Goal: Information Seeking & Learning: Learn about a topic

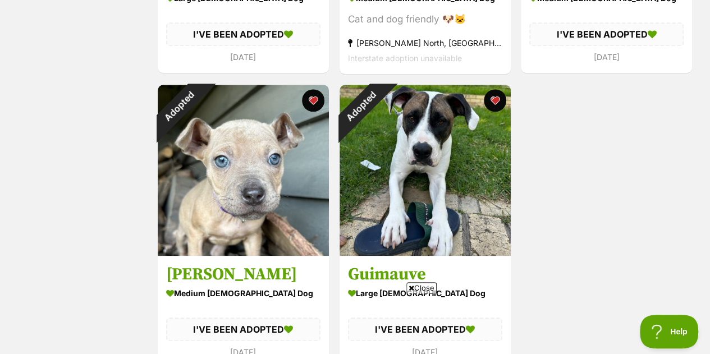
scroll to position [472, 0]
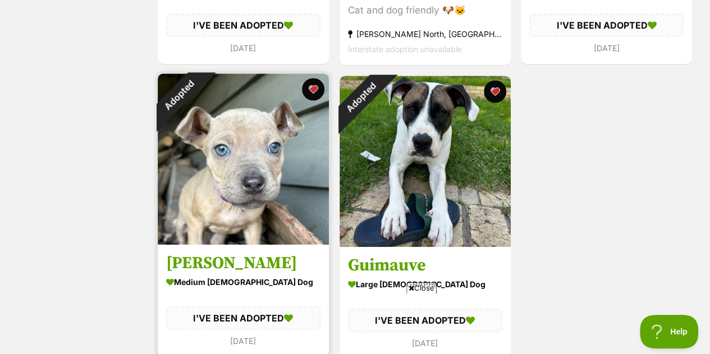
click at [247, 139] on img at bounding box center [243, 159] width 171 height 171
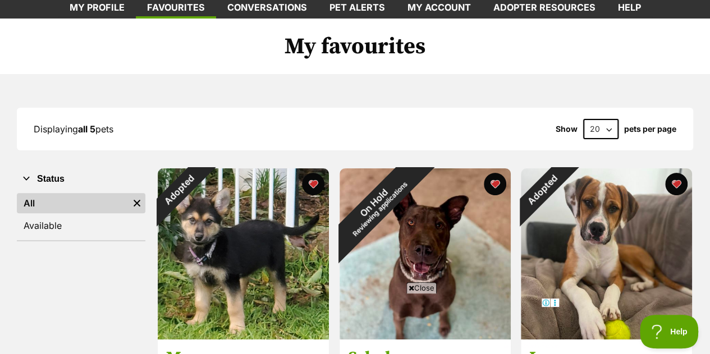
scroll to position [79, 0]
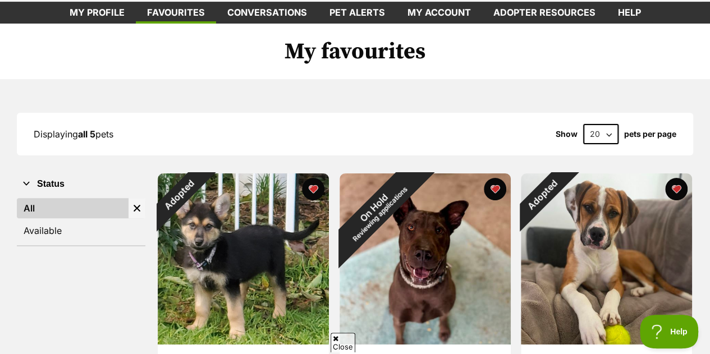
click at [139, 202] on img "Remove filter" at bounding box center [137, 208] width 12 height 12
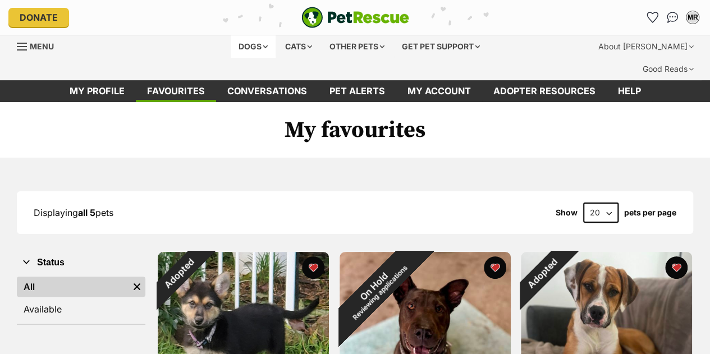
click at [255, 40] on div "Dogs" at bounding box center [253, 46] width 45 height 22
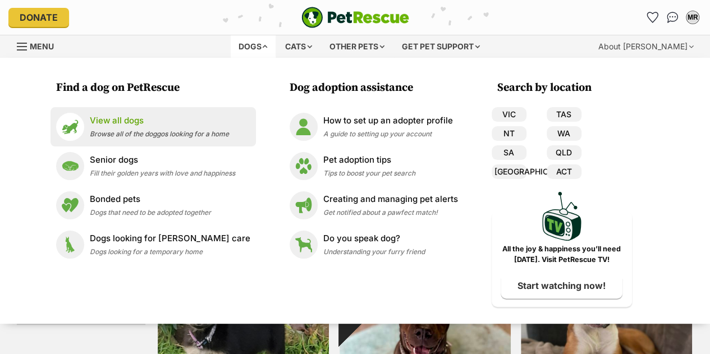
click at [202, 126] on p "View all dogs" at bounding box center [159, 121] width 139 height 13
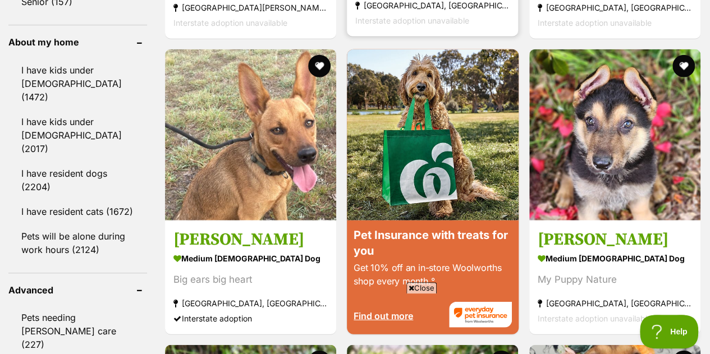
scroll to position [1334, 0]
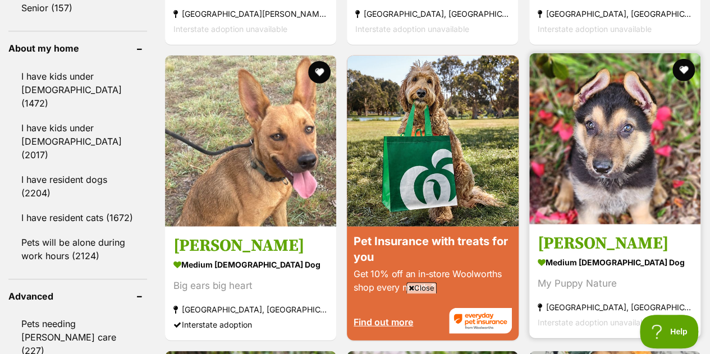
click at [608, 142] on img at bounding box center [614, 138] width 171 height 171
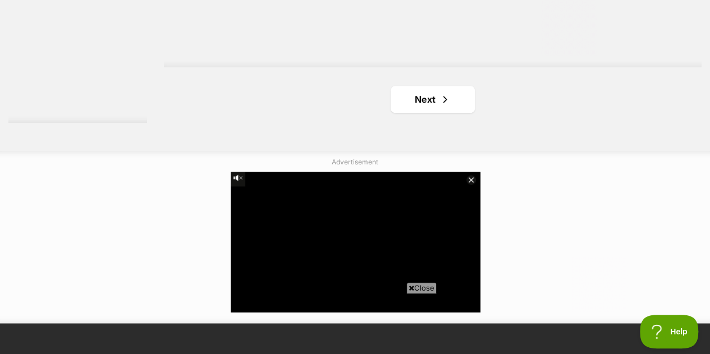
scroll to position [2838, 0]
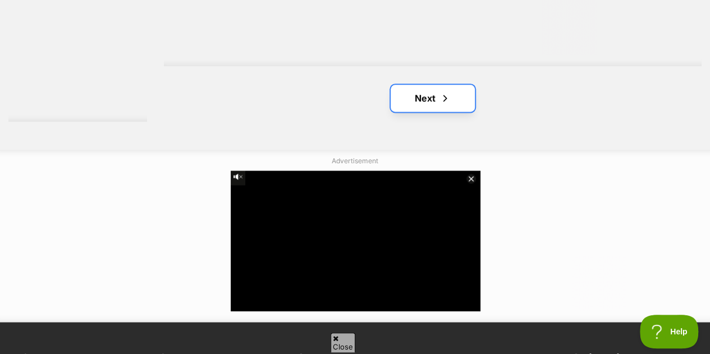
click at [448, 92] on span "Next page" at bounding box center [445, 98] width 11 height 13
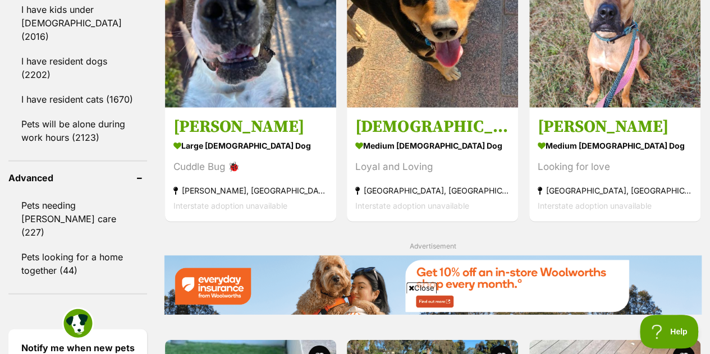
scroll to position [1453, 0]
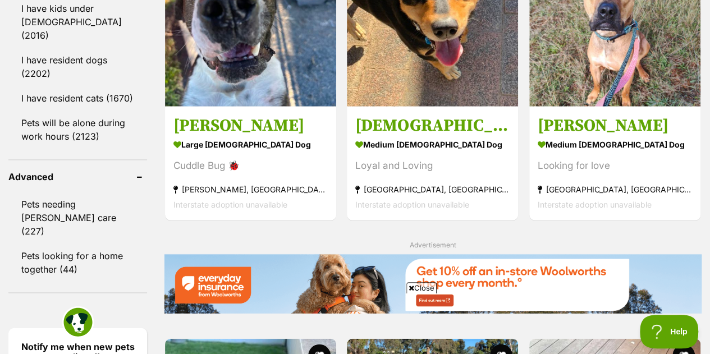
click at [430, 288] on span "Close" at bounding box center [422, 287] width 30 height 11
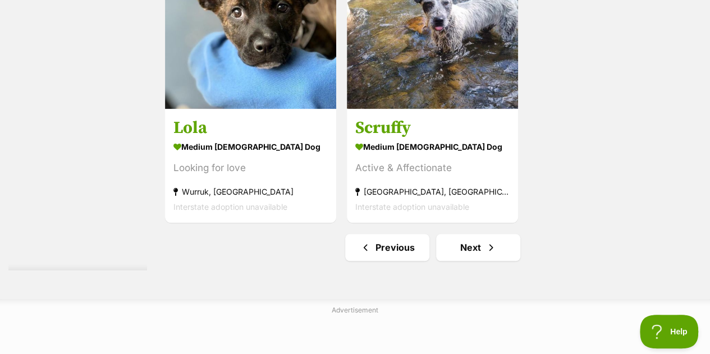
scroll to position [2558, 0]
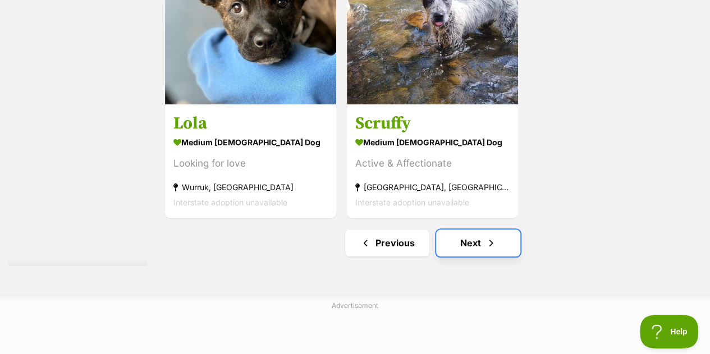
click at [465, 230] on link "Next" at bounding box center [478, 243] width 84 height 27
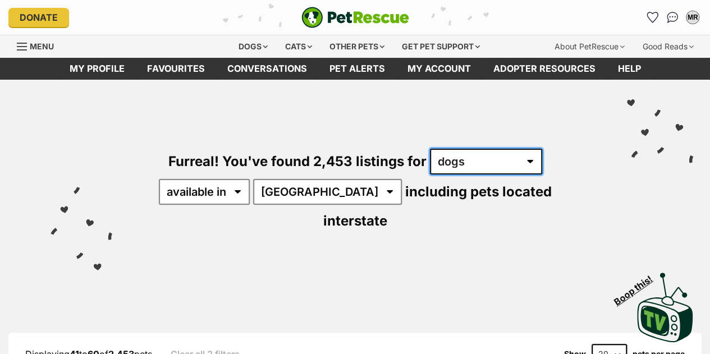
click at [445, 158] on select "any type of pet cats dogs other pets" at bounding box center [486, 162] width 112 height 26
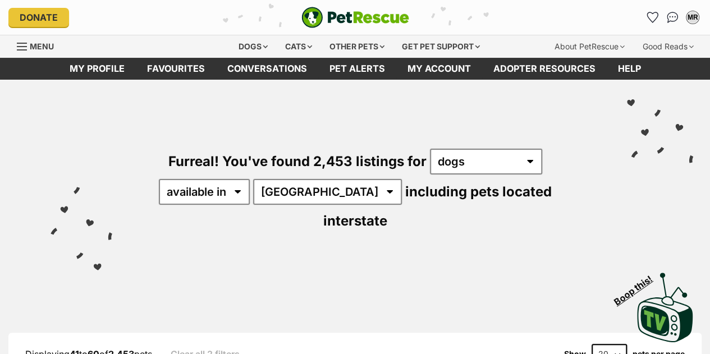
click at [575, 127] on div "Furreal! You've found 2,453 listings for any type of pet cats dogs other pets a…" at bounding box center [355, 171] width 677 height 183
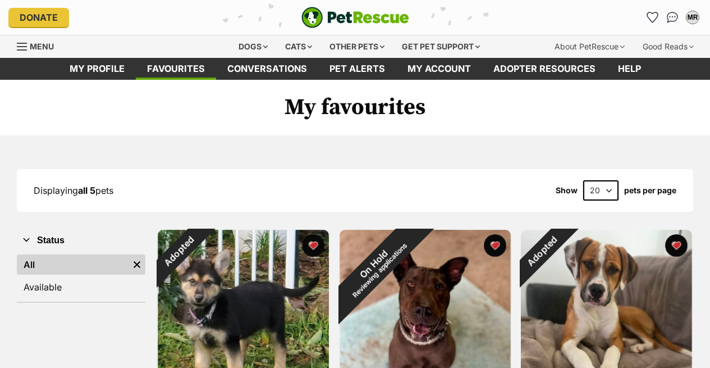
click at [605, 195] on select "20 40 60" at bounding box center [600, 190] width 35 height 20
click at [250, 52] on div "Dogs" at bounding box center [253, 46] width 45 height 22
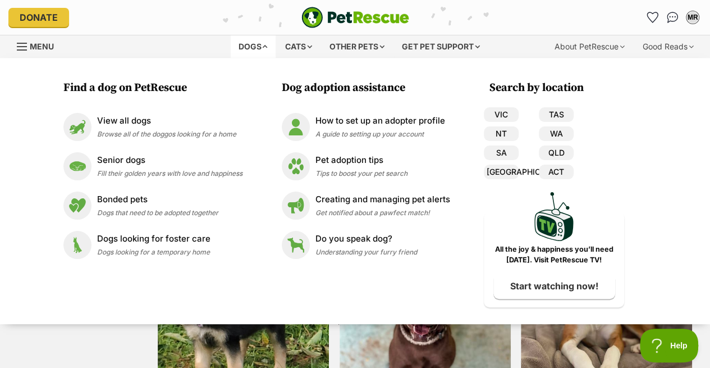
click at [503, 108] on link "VIC" at bounding box center [501, 114] width 35 height 15
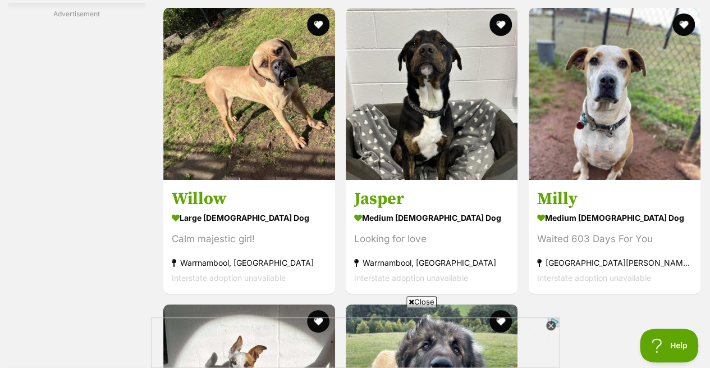
scroll to position [2064, 0]
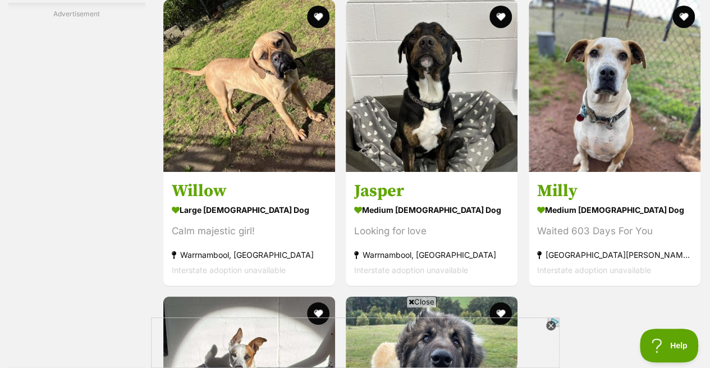
click at [550, 331] on link "AdChoices" at bounding box center [550, 325] width 17 height 17
click at [552, 329] on icon at bounding box center [551, 326] width 10 height 10
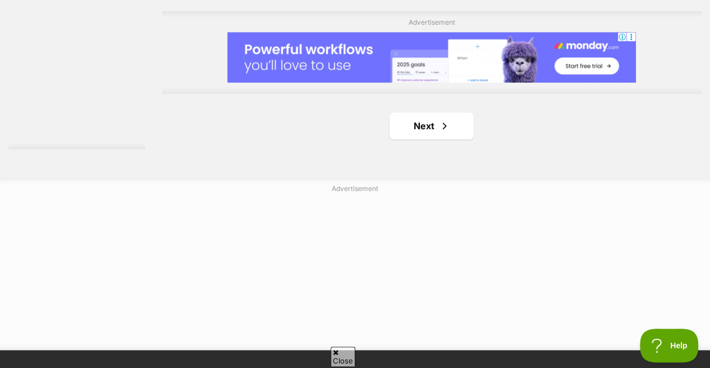
scroll to position [2596, 0]
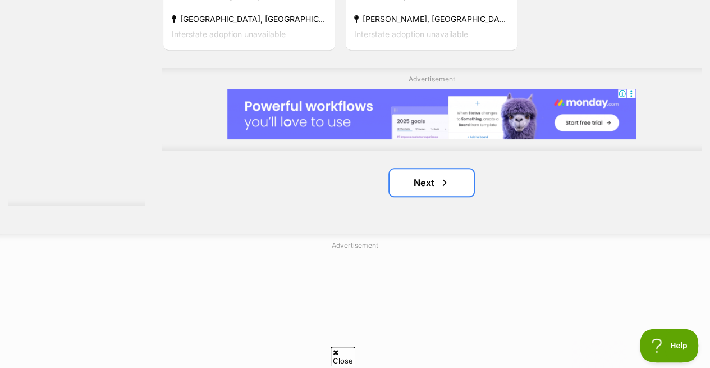
click at [448, 185] on span "Next page" at bounding box center [444, 182] width 11 height 13
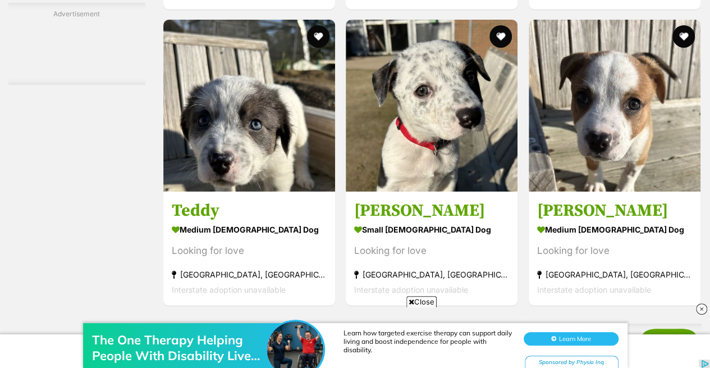
scroll to position [2048, 0]
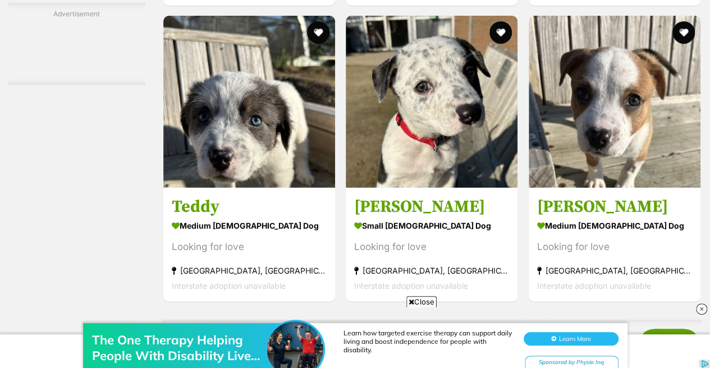
click at [476, 106] on img at bounding box center [432, 102] width 172 height 172
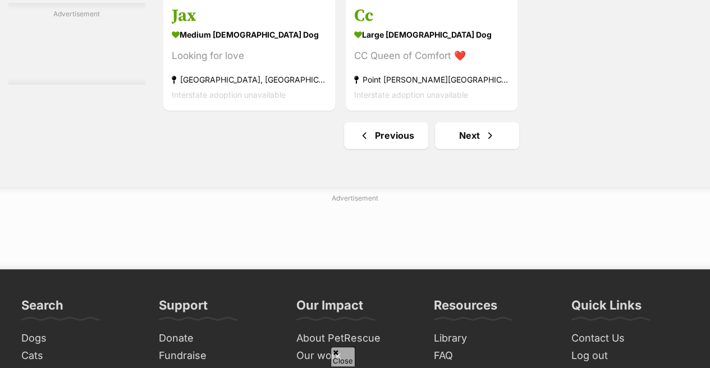
scroll to position [2645, 0]
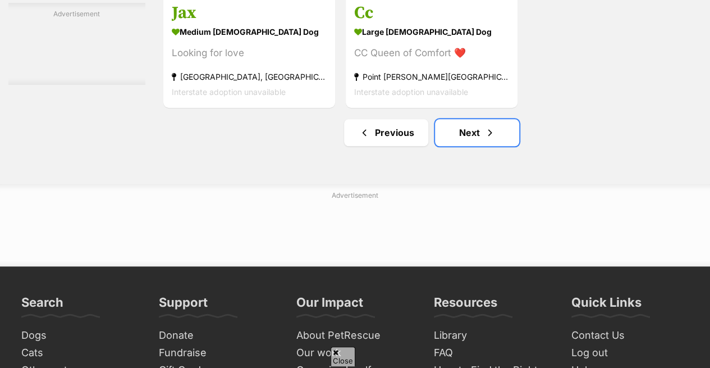
click at [485, 136] on span "Next page" at bounding box center [490, 132] width 11 height 13
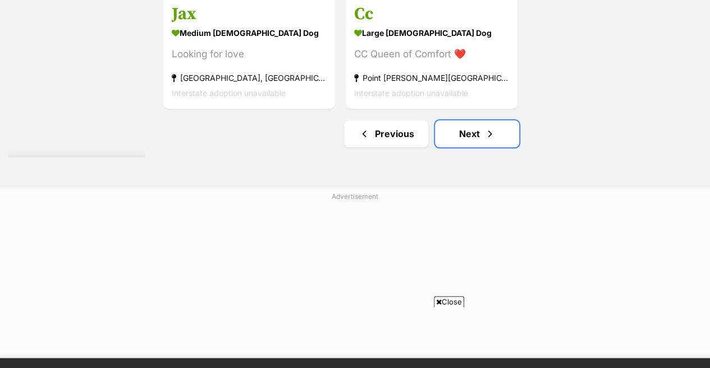
scroll to position [0, 0]
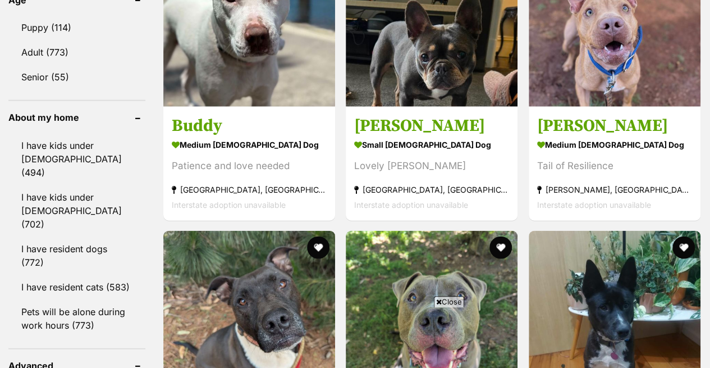
scroll to position [1238, 0]
click at [456, 75] on img at bounding box center [432, 21] width 172 height 172
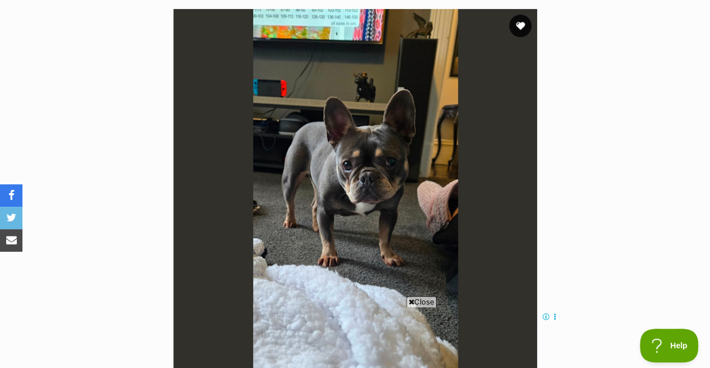
scroll to position [226, 0]
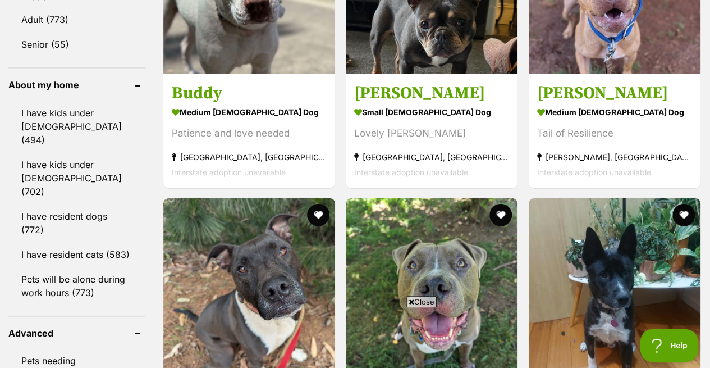
scroll to position [1234, 0]
